Goal: Manage account settings

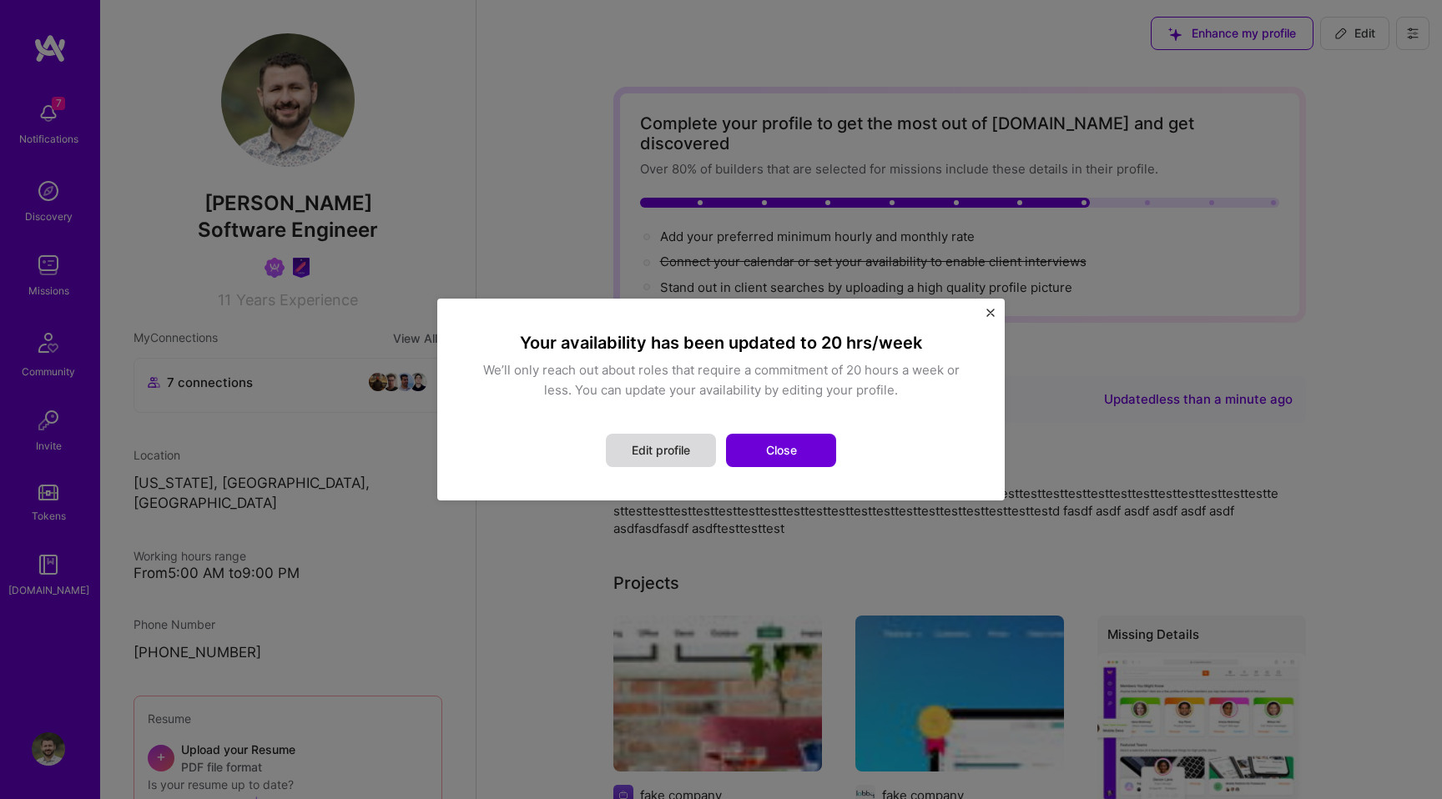
click at [693, 451] on button "Edit profile" at bounding box center [661, 450] width 110 height 33
select select "US"
select select "Right Now"
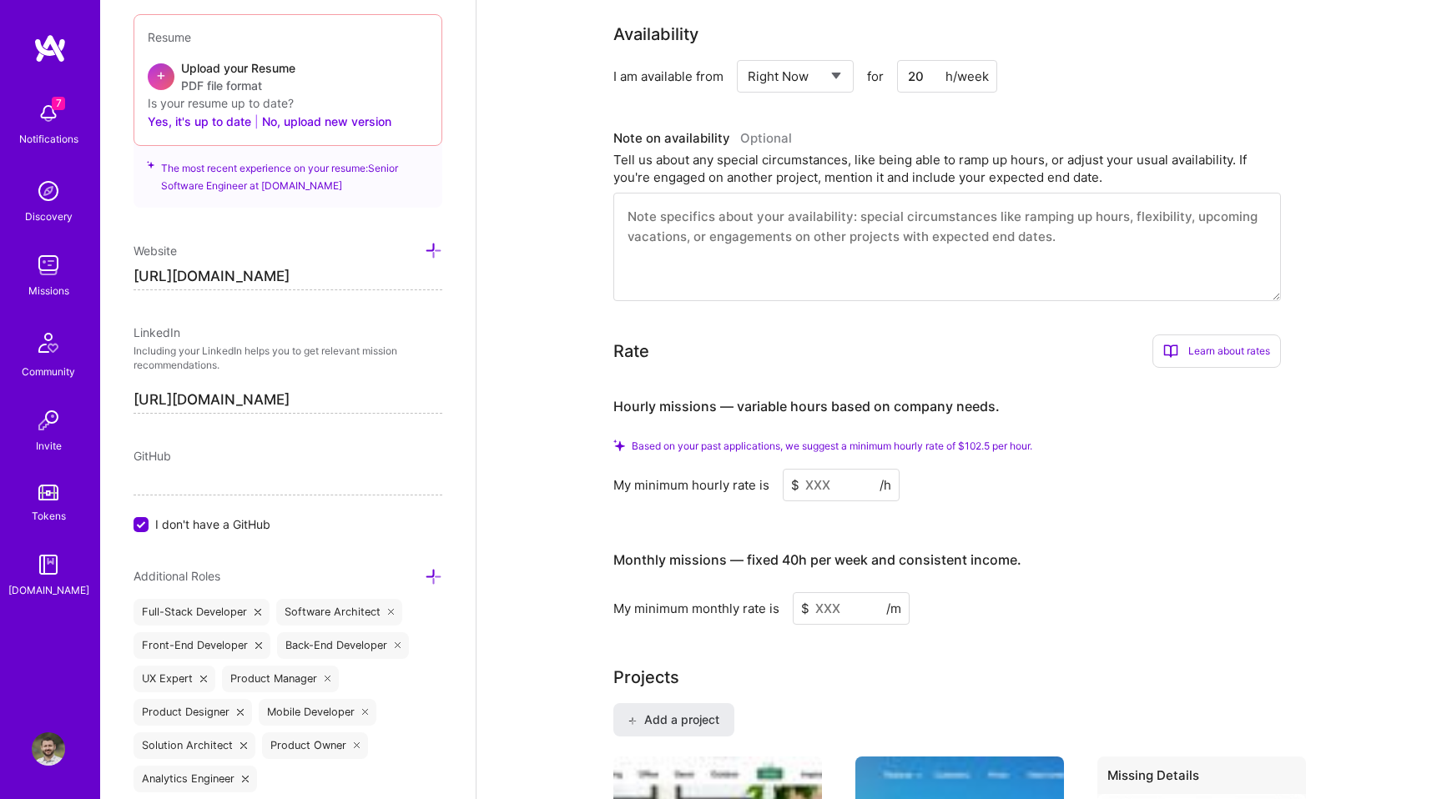
scroll to position [624, 0]
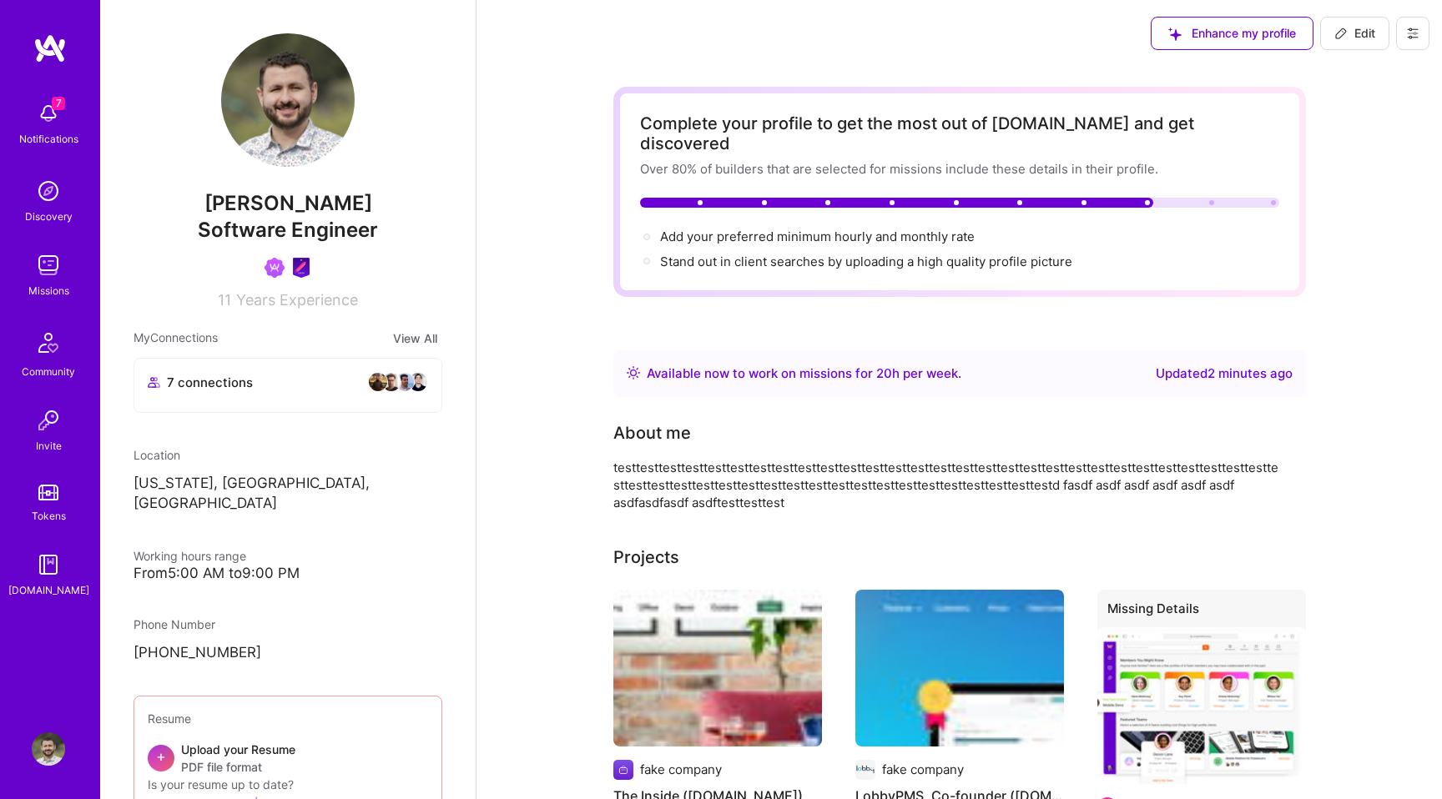
click at [1359, 48] on button "Edit" at bounding box center [1354, 33] width 69 height 33
select select "US"
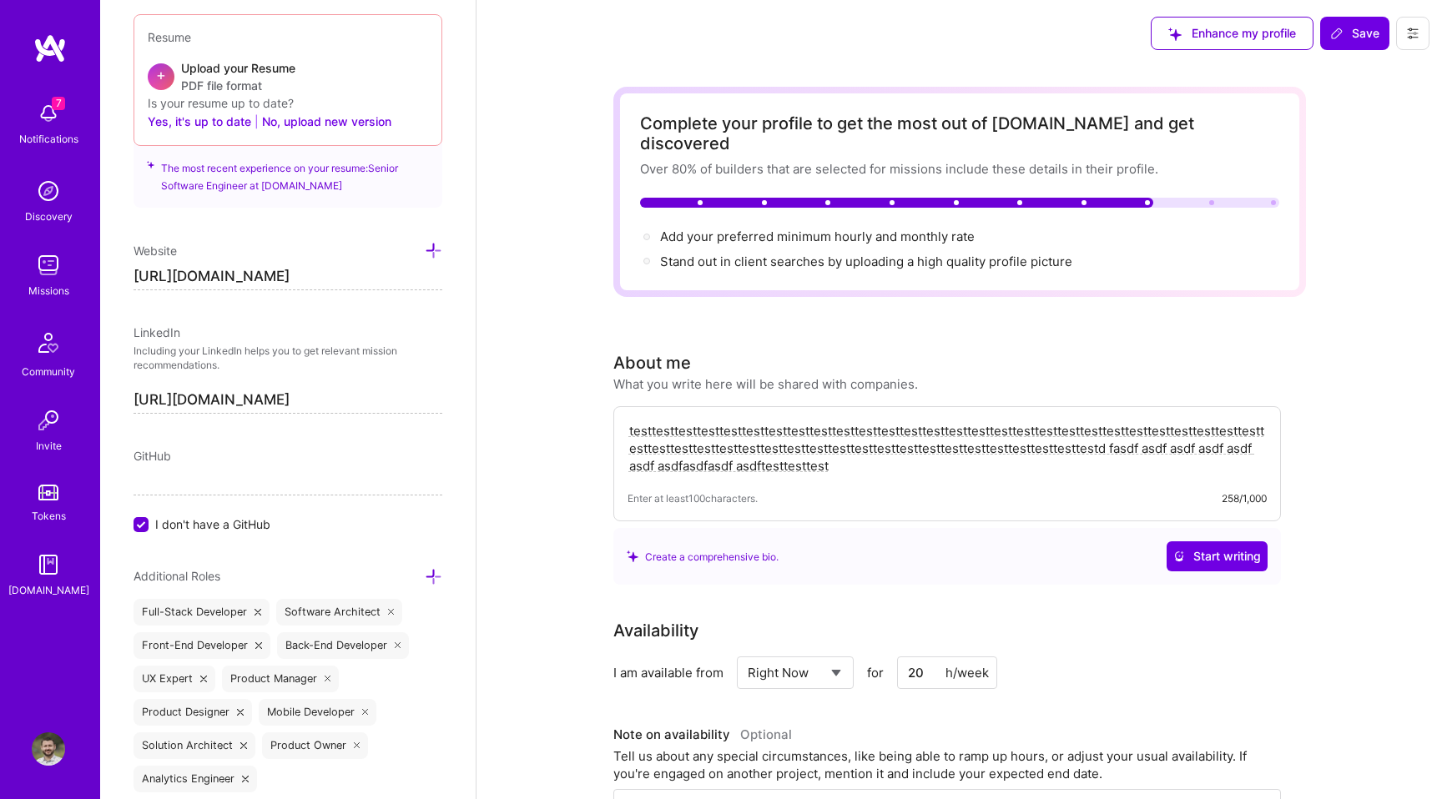
scroll to position [157, 0]
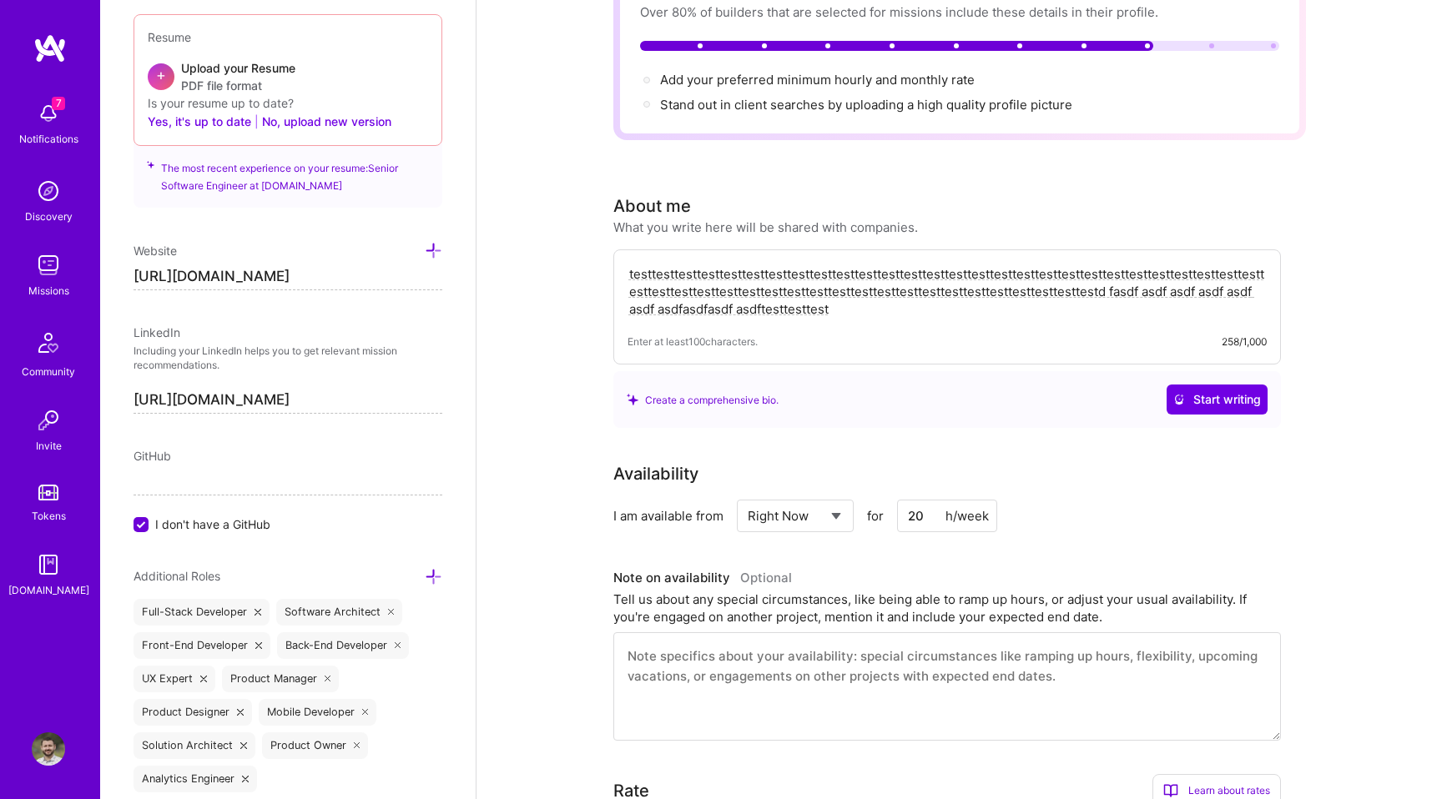
click at [813, 495] on select "Select... Right Now Future Date Not Available" at bounding box center [796, 516] width 96 height 43
select select "Not Available"
click at [748, 495] on select "Select... Right Now Future Date Not Available" at bounding box center [796, 516] width 96 height 43
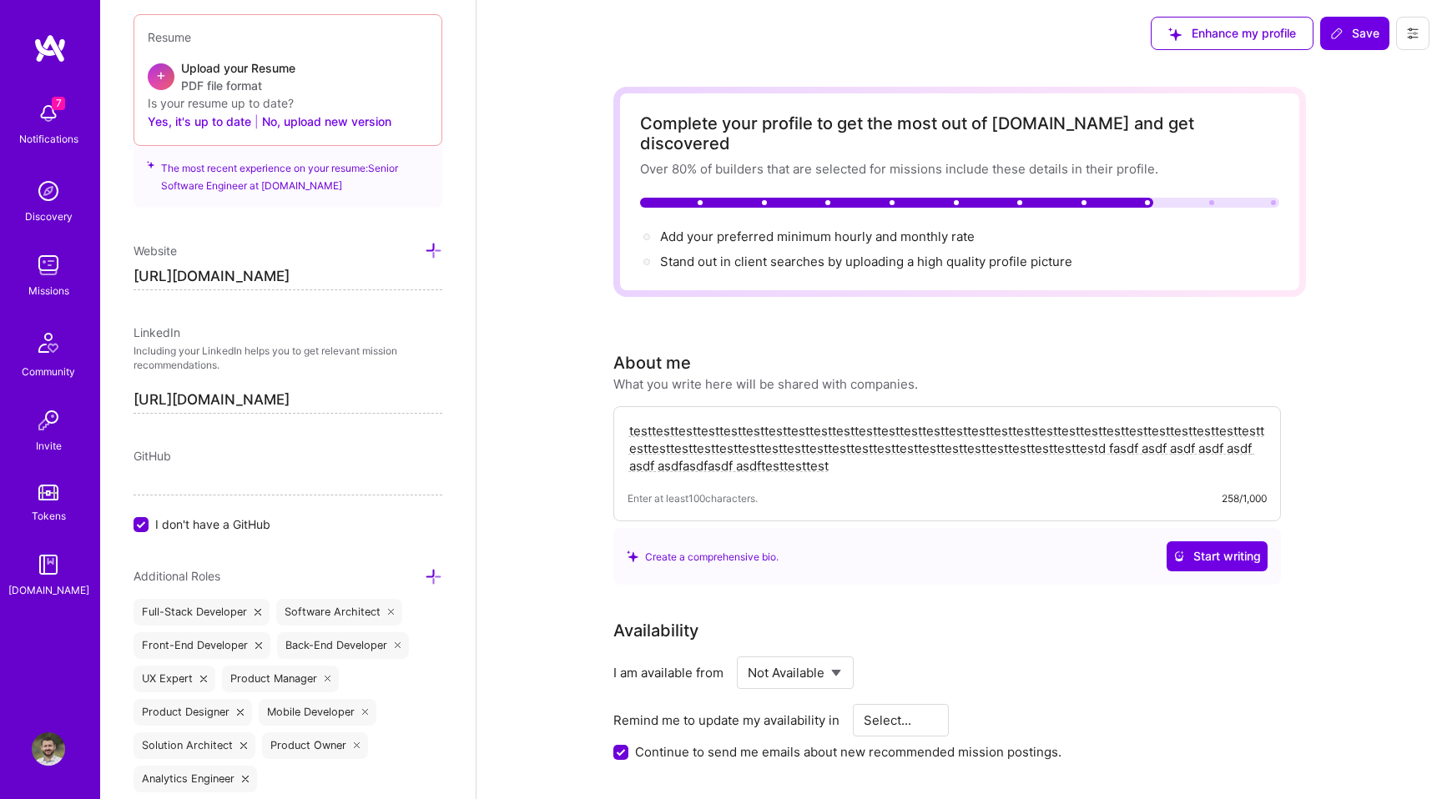
scroll to position [103, 0]
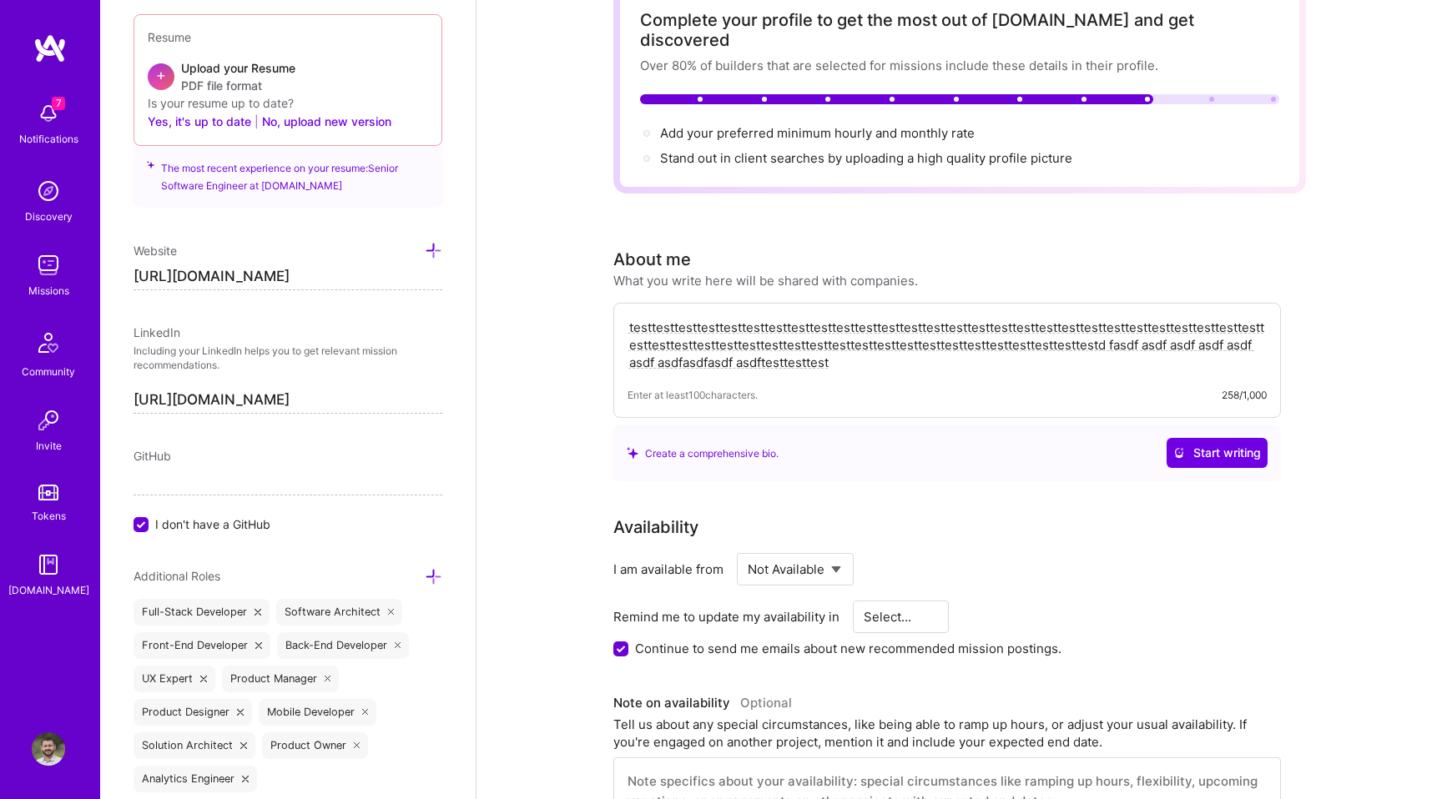
click at [904, 598] on select "Select... 1 Month 3 Months 6 Months" at bounding box center [901, 617] width 75 height 43
select select "1 Month"
click at [864, 596] on select "Select... 1 Month 3 Months 6 Months" at bounding box center [901, 617] width 75 height 43
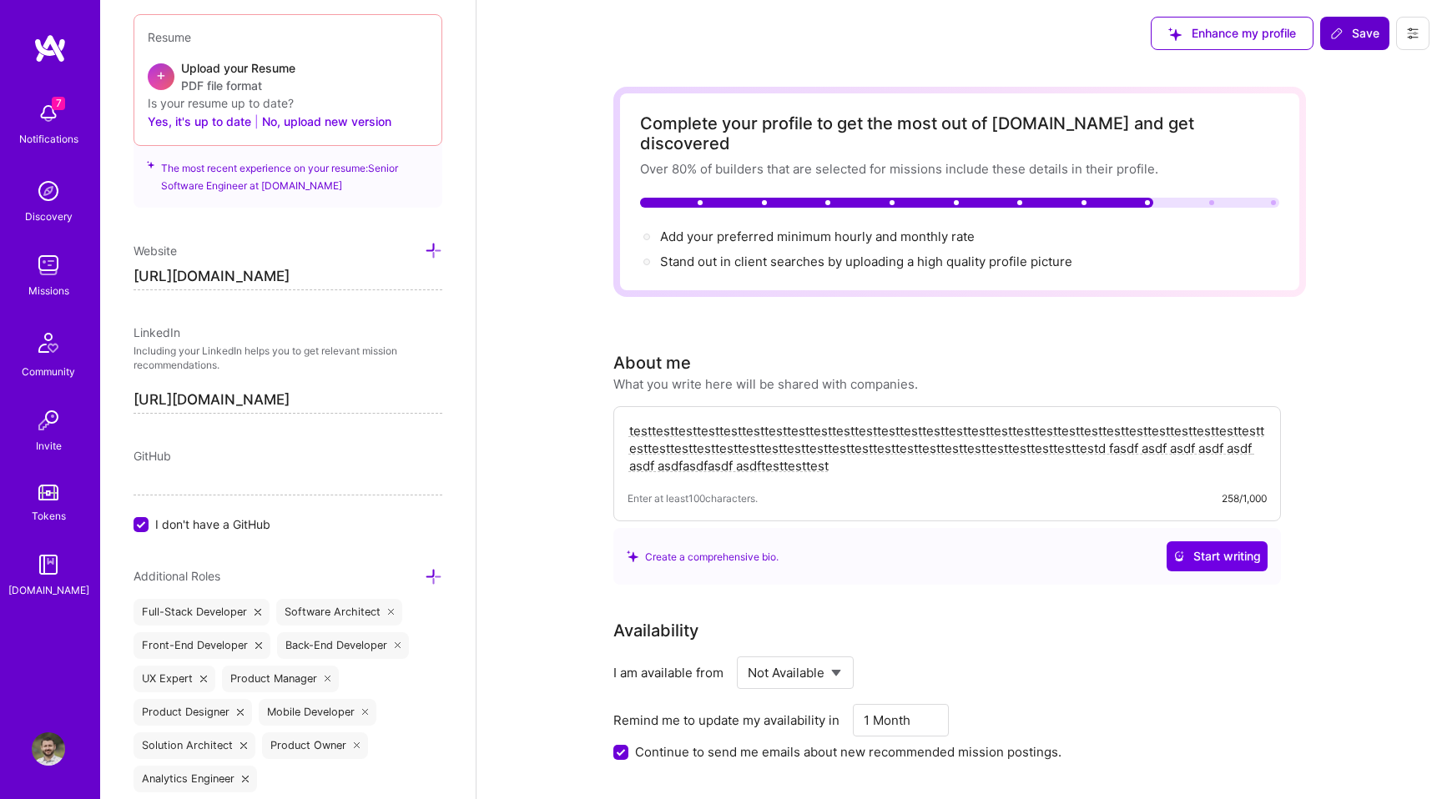
click at [1356, 46] on button "Save" at bounding box center [1354, 33] width 69 height 33
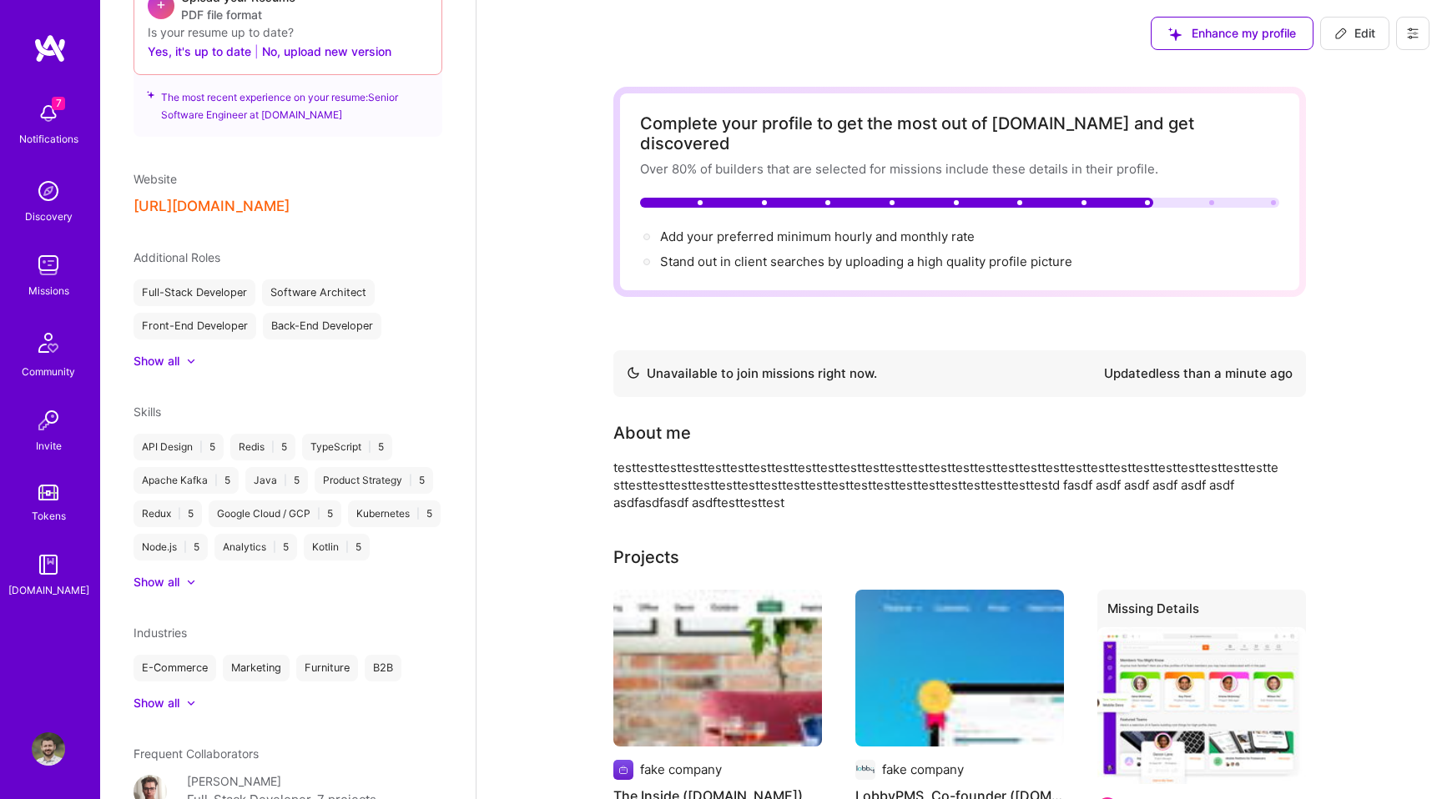
scroll to position [663, 0]
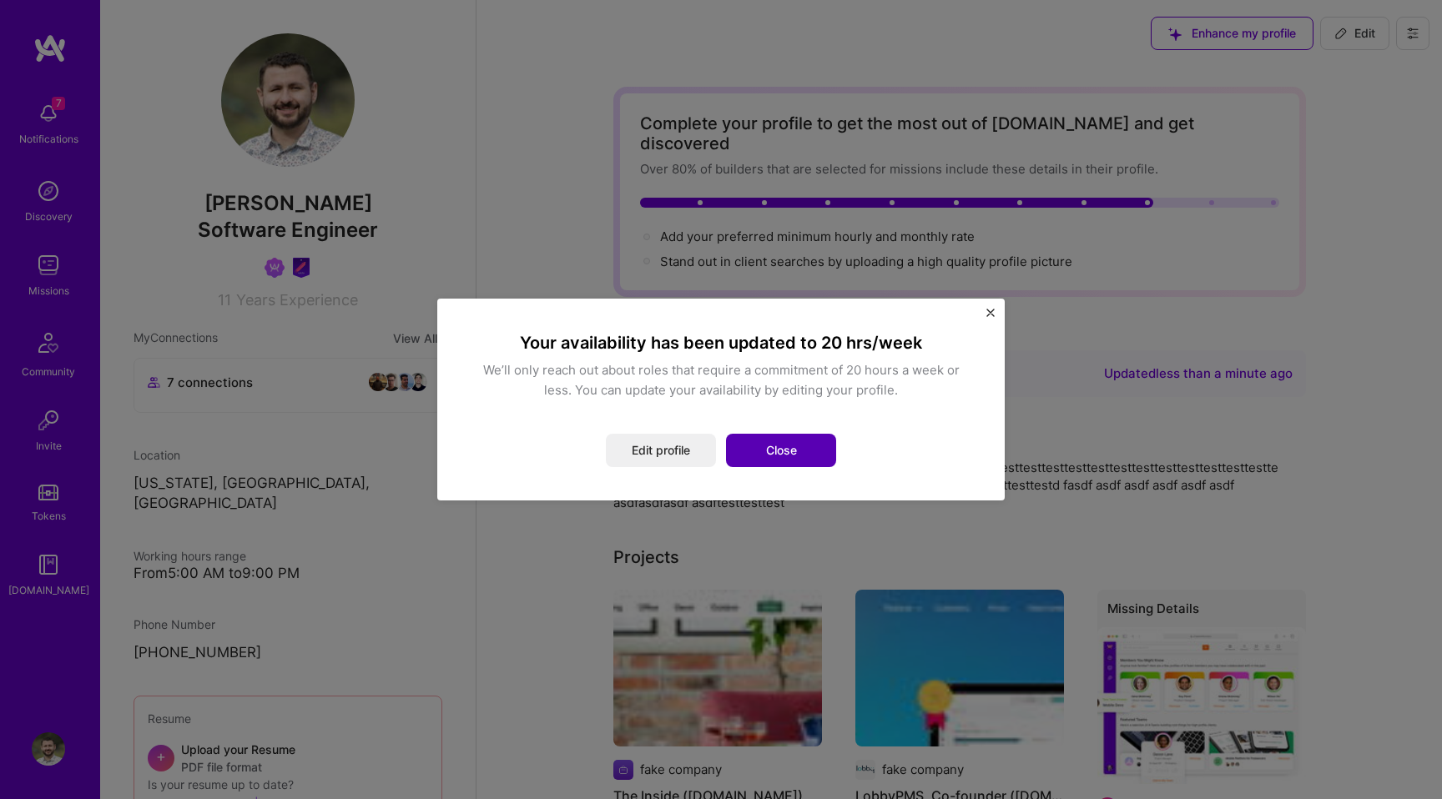
click at [752, 447] on button "Close" at bounding box center [781, 450] width 110 height 33
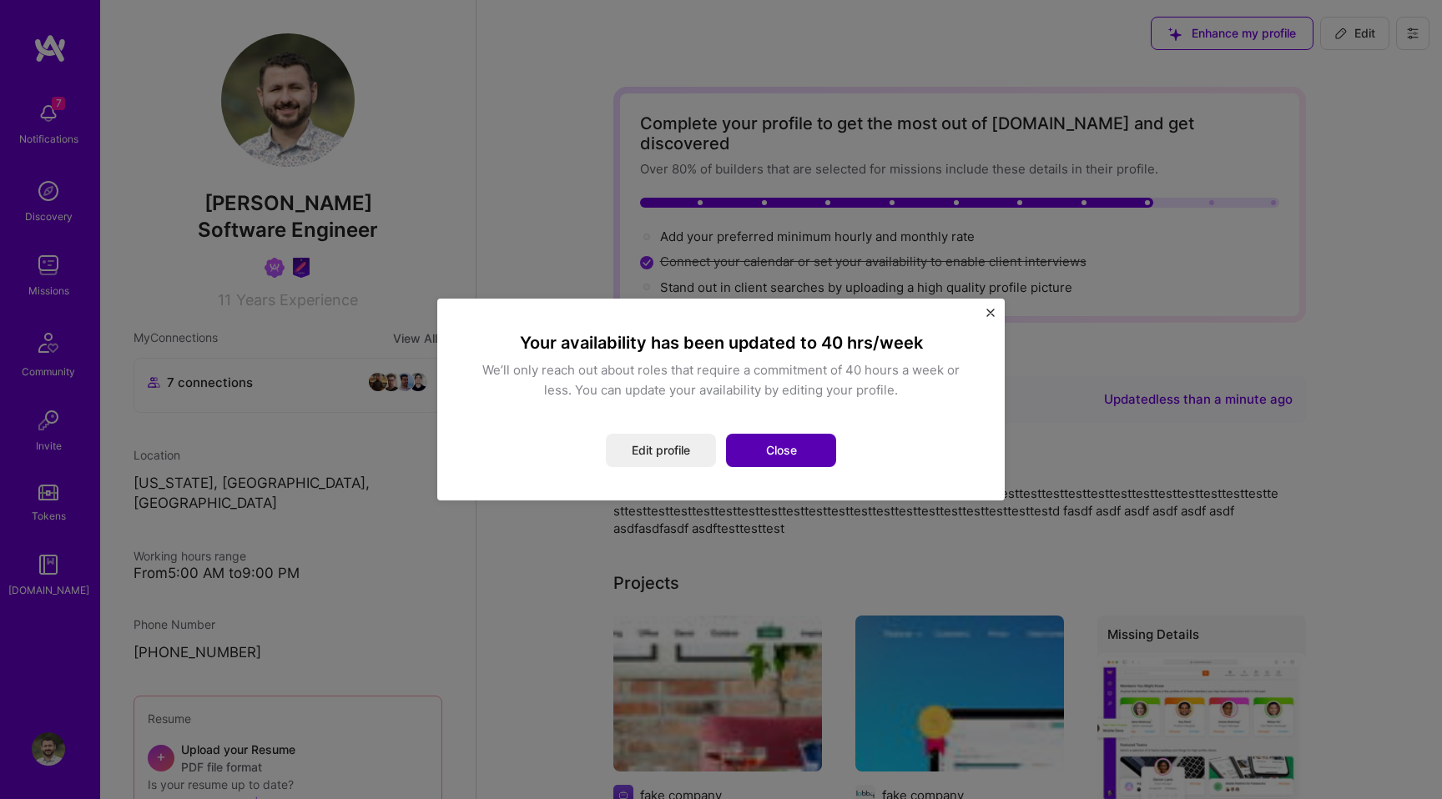
click at [794, 453] on button "Close" at bounding box center [781, 450] width 110 height 33
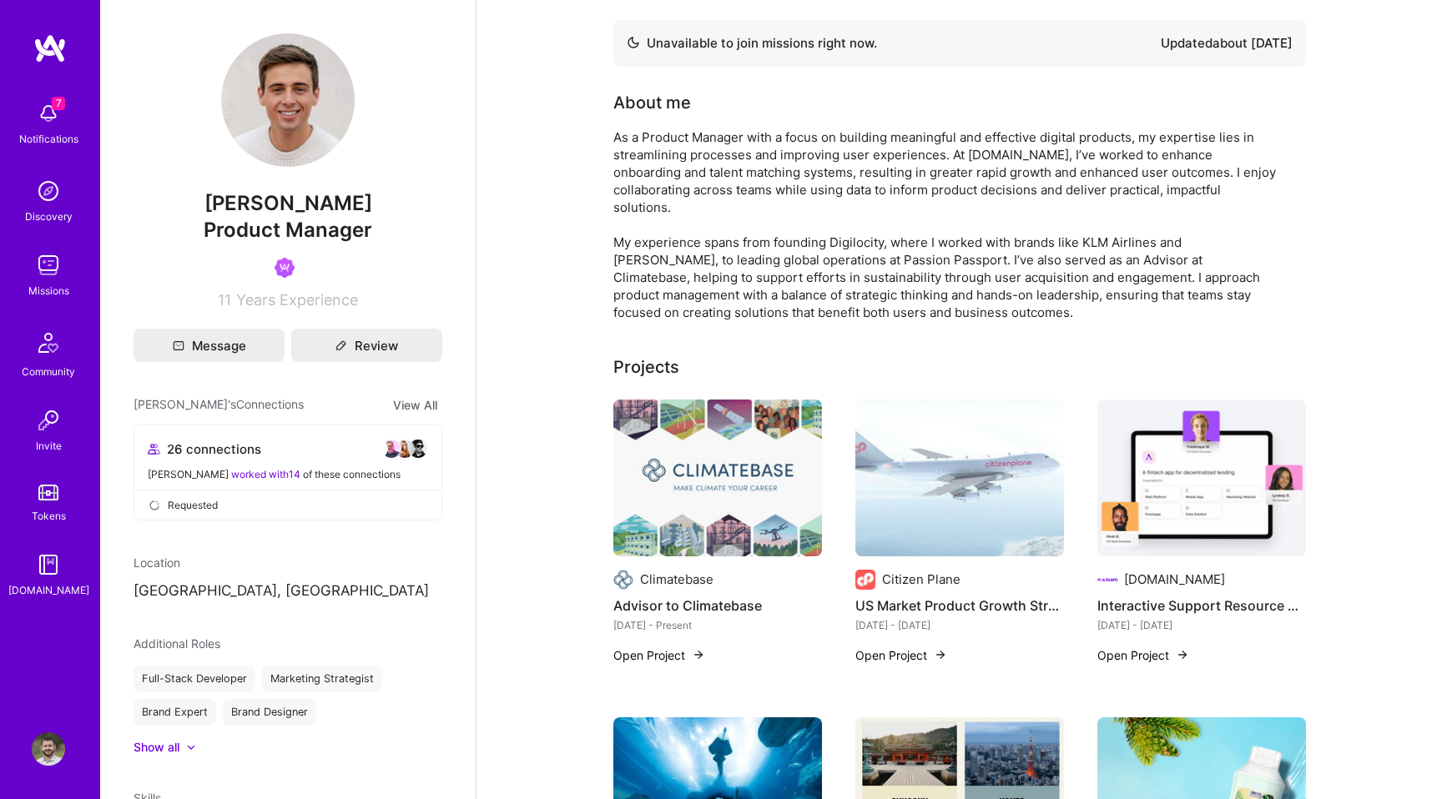
click at [41, 756] on img at bounding box center [48, 749] width 33 height 33
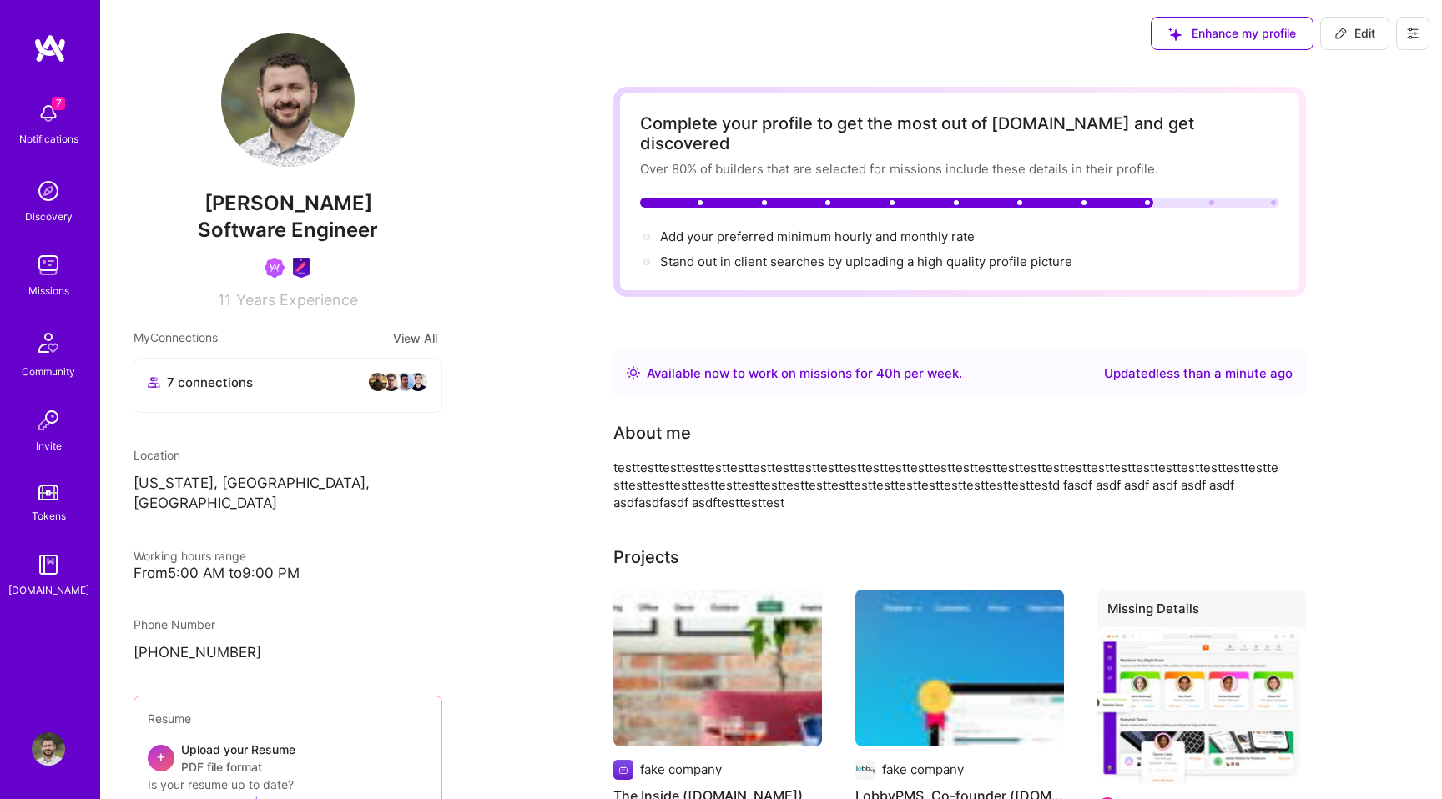
click at [1416, 11] on div "Enhance my profile Edit" at bounding box center [1290, 33] width 304 height 67
click at [1414, 30] on icon at bounding box center [1412, 33] width 13 height 13
click at [1336, 159] on button "Log Out" at bounding box center [1366, 156] width 125 height 43
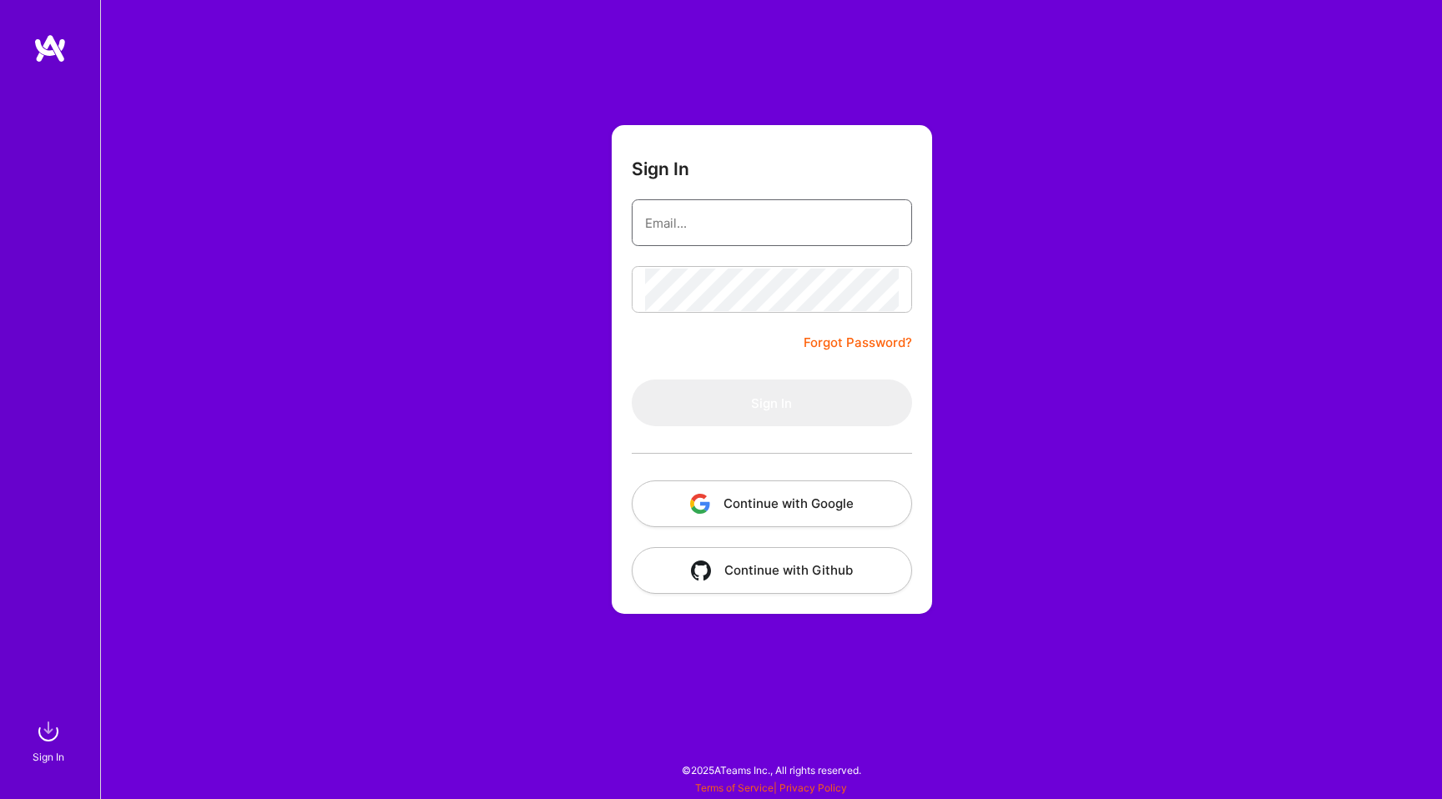
type input "luis@a.team"
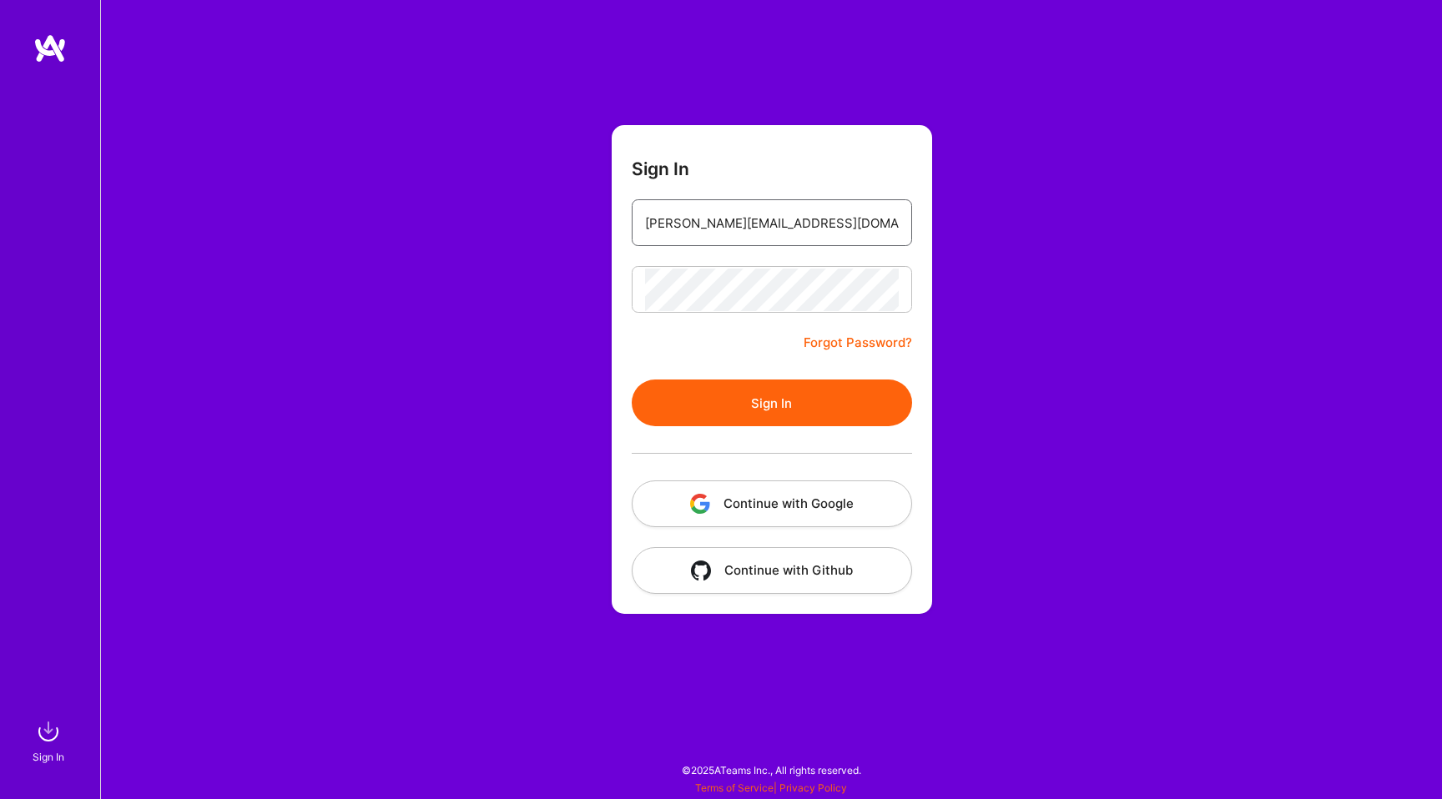
click at [734, 229] on input "luis@a.team" at bounding box center [772, 223] width 254 height 43
click at [614, 436] on form "Sign In luis@a.team Forgot Password? Sign In Continue with Google Continue with…" at bounding box center [772, 369] width 320 height 489
click at [742, 499] on button "Continue with Google" at bounding box center [772, 504] width 280 height 47
